Goal: Navigation & Orientation: Find specific page/section

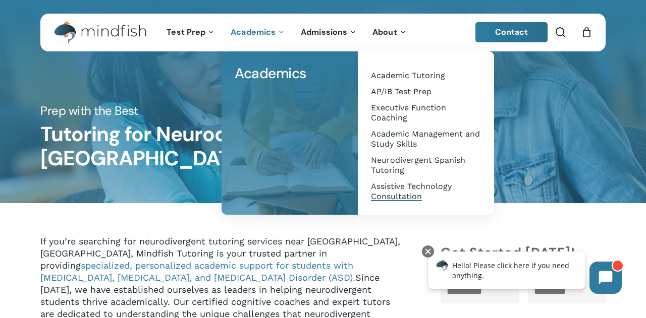
click at [399, 194] on span "Assistive Technology Consultation" at bounding box center [411, 192] width 81 height 20
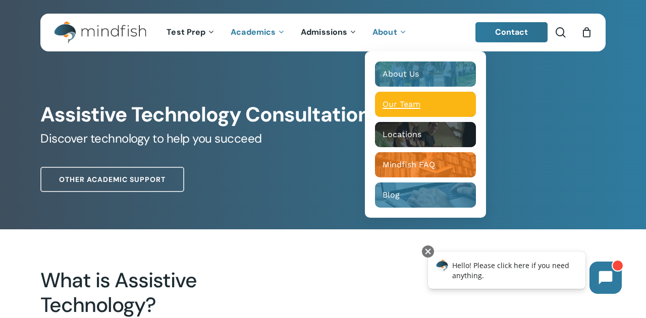
click at [392, 103] on span "Our Team" at bounding box center [402, 104] width 38 height 10
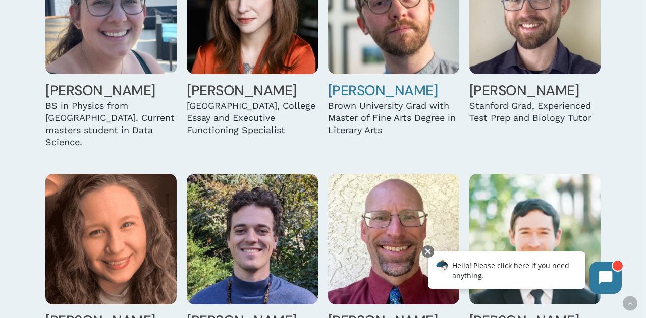
scroll to position [1623, 0]
